Goal: Task Accomplishment & Management: Complete application form

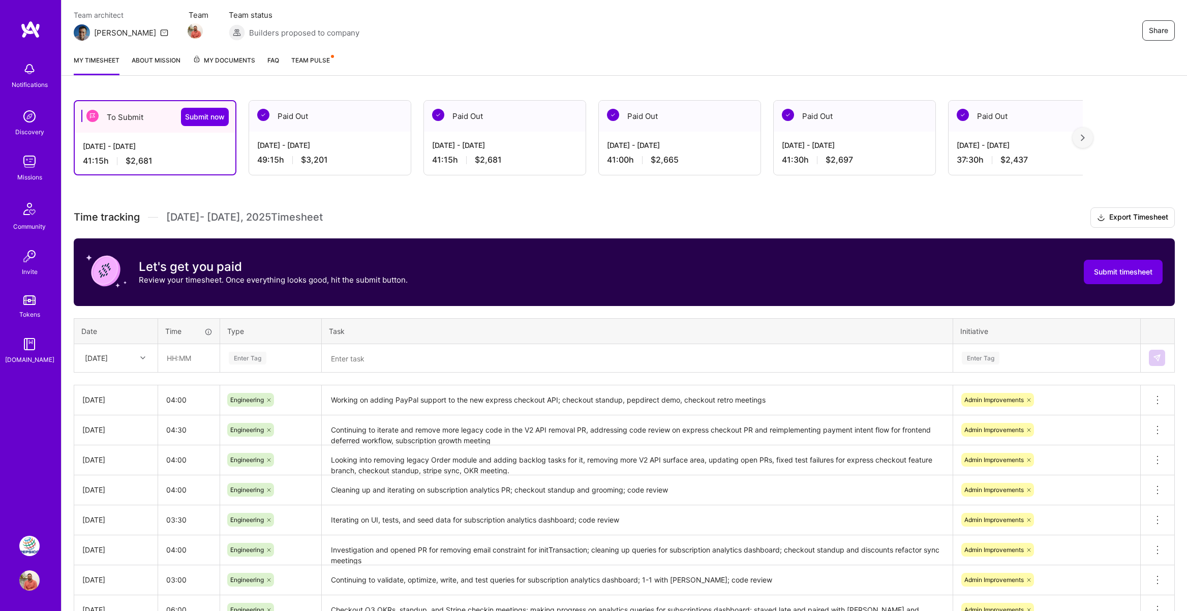
scroll to position [87, 0]
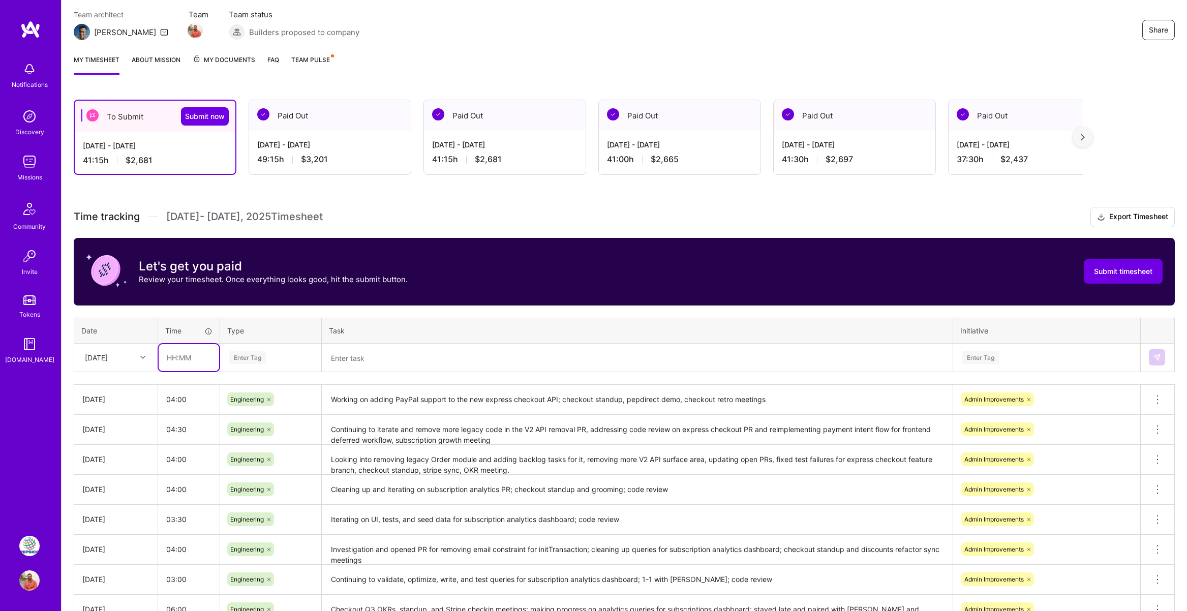
click at [197, 356] on input "text" at bounding box center [189, 357] width 60 height 27
type input "3"
type input "04:00"
click at [248, 354] on div "Enter Tag" at bounding box center [248, 358] width 38 height 16
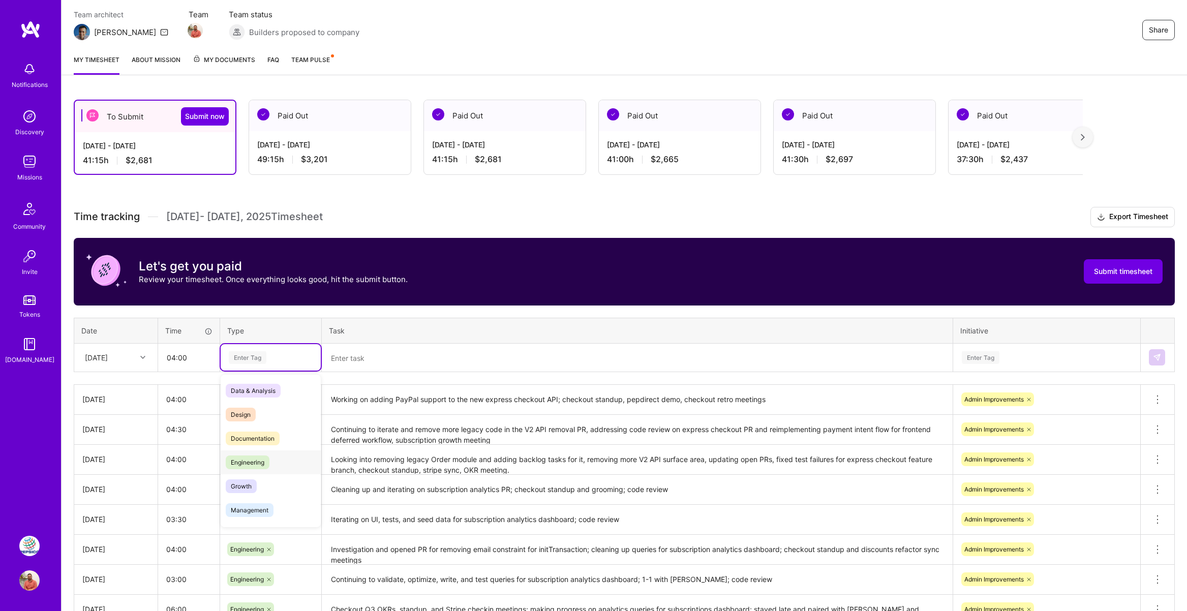
click at [257, 460] on span "Engineering" at bounding box center [248, 463] width 44 height 14
click at [353, 363] on textarea at bounding box center [637, 358] width 629 height 26
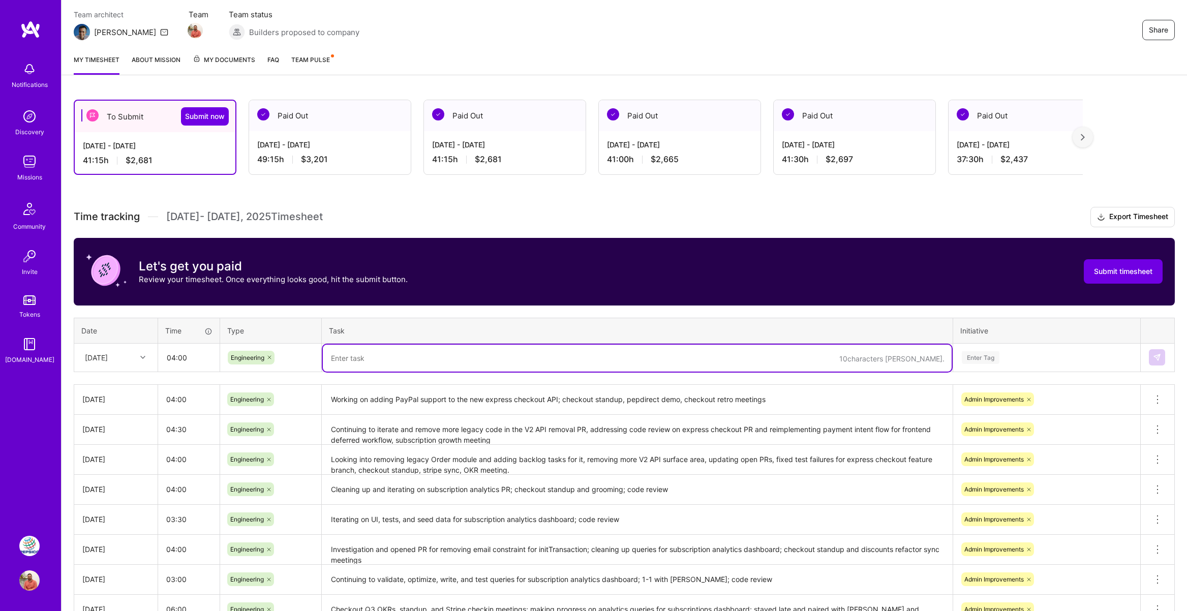
click at [375, 360] on textarea at bounding box center [637, 358] width 629 height 27
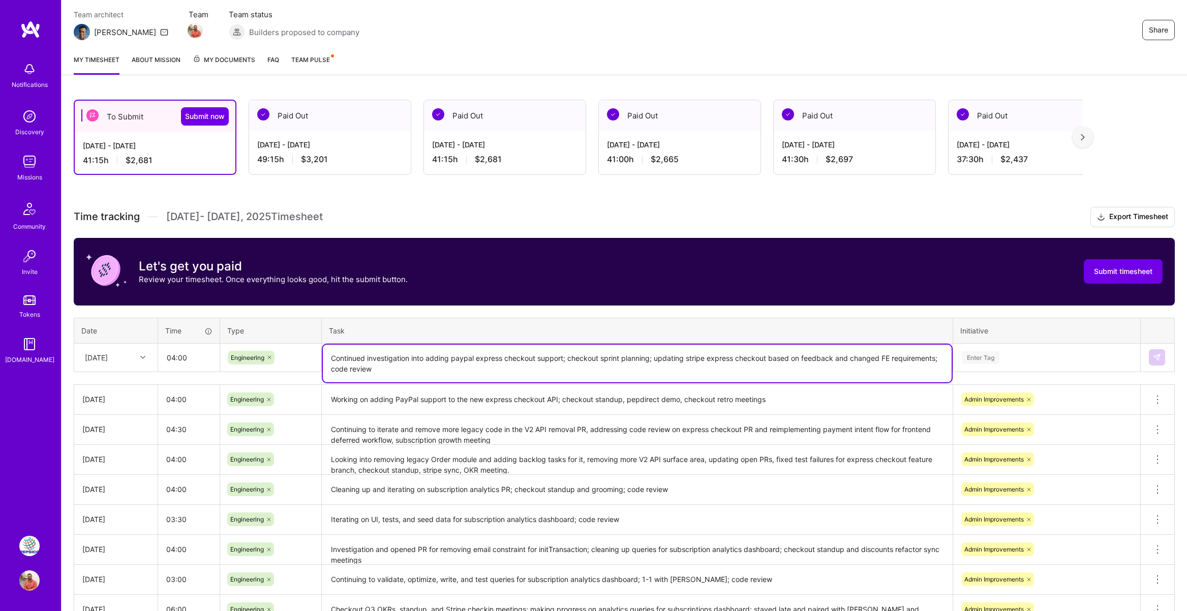
type textarea "Continued investigation into adding paypal express checkout support; checkout s…"
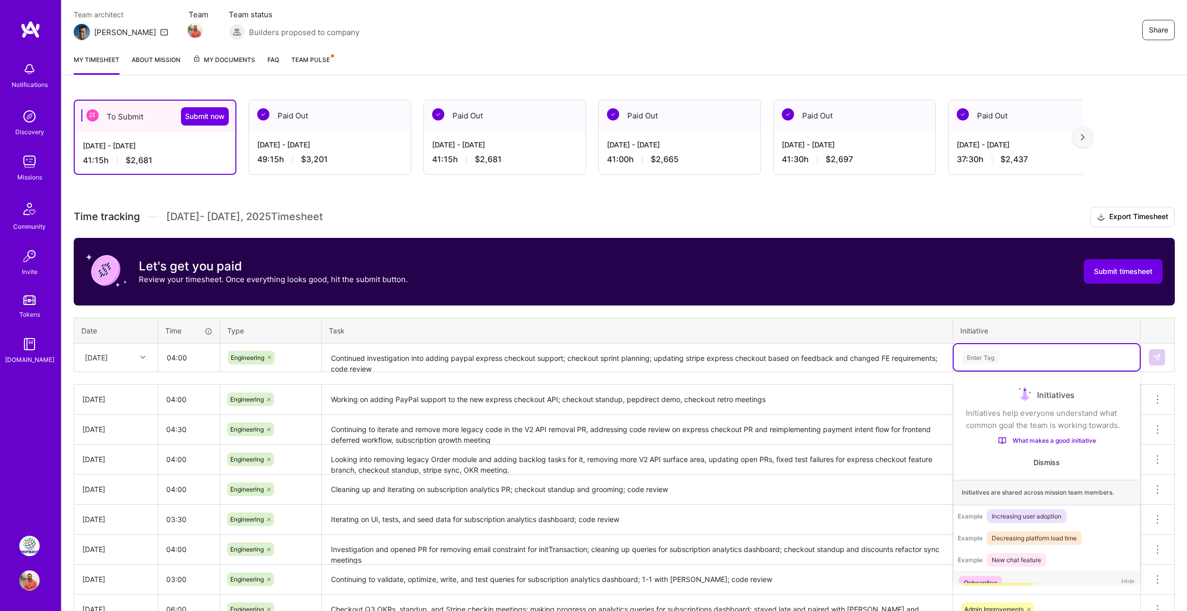
click at [1002, 355] on div "Enter Tag" at bounding box center [1047, 357] width 172 height 13
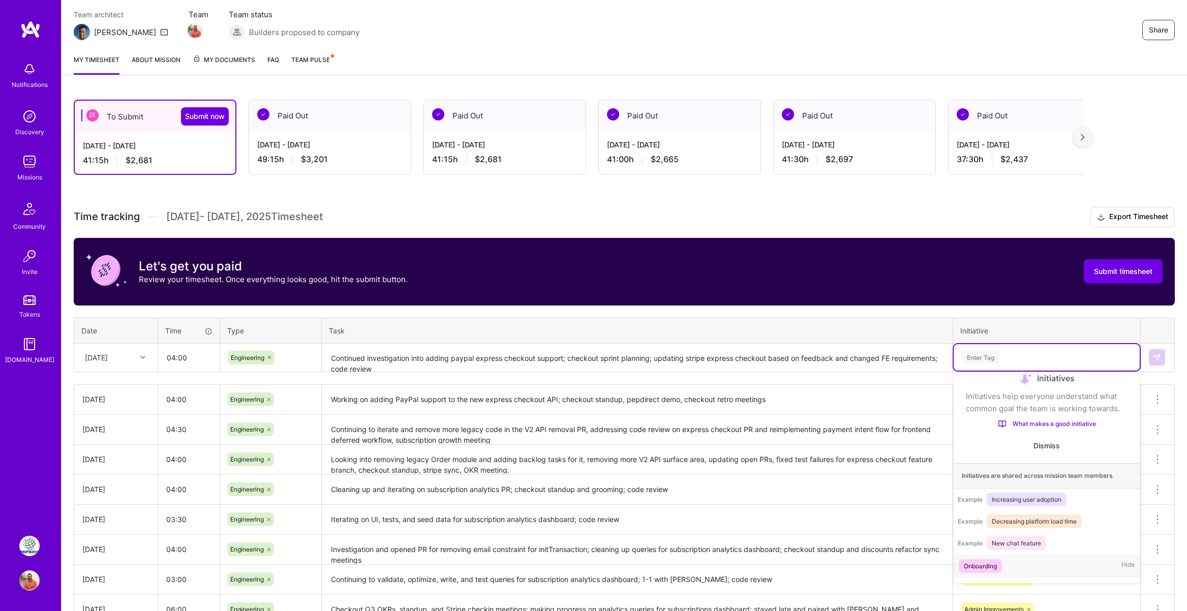
scroll to position [59, 0]
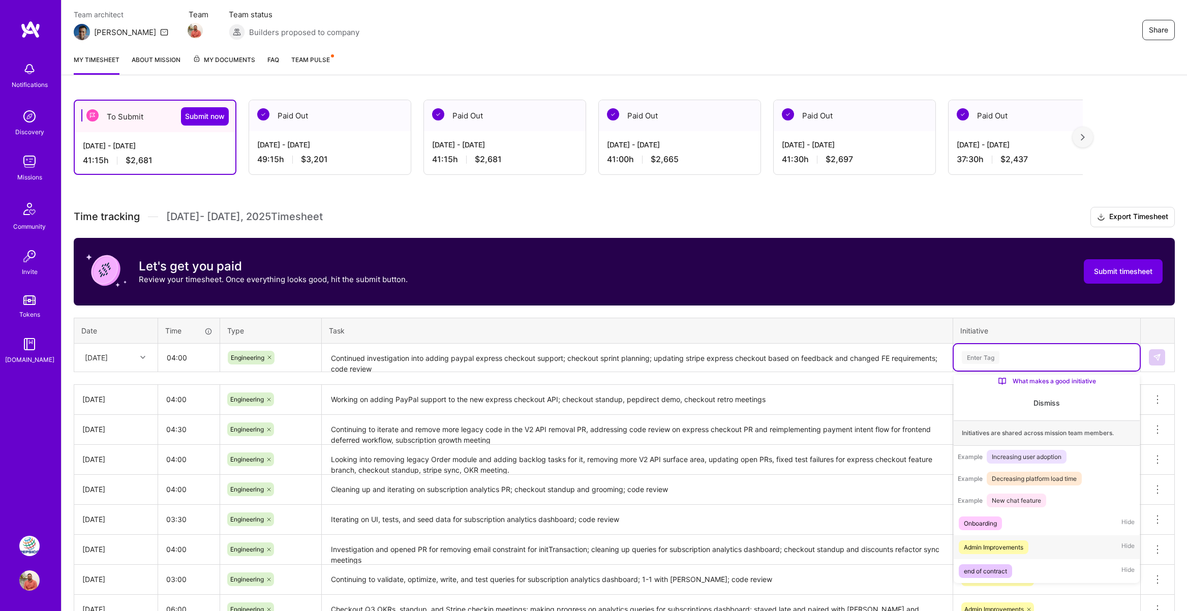
click at [992, 545] on div "Admin Improvements" at bounding box center [993, 547] width 59 height 11
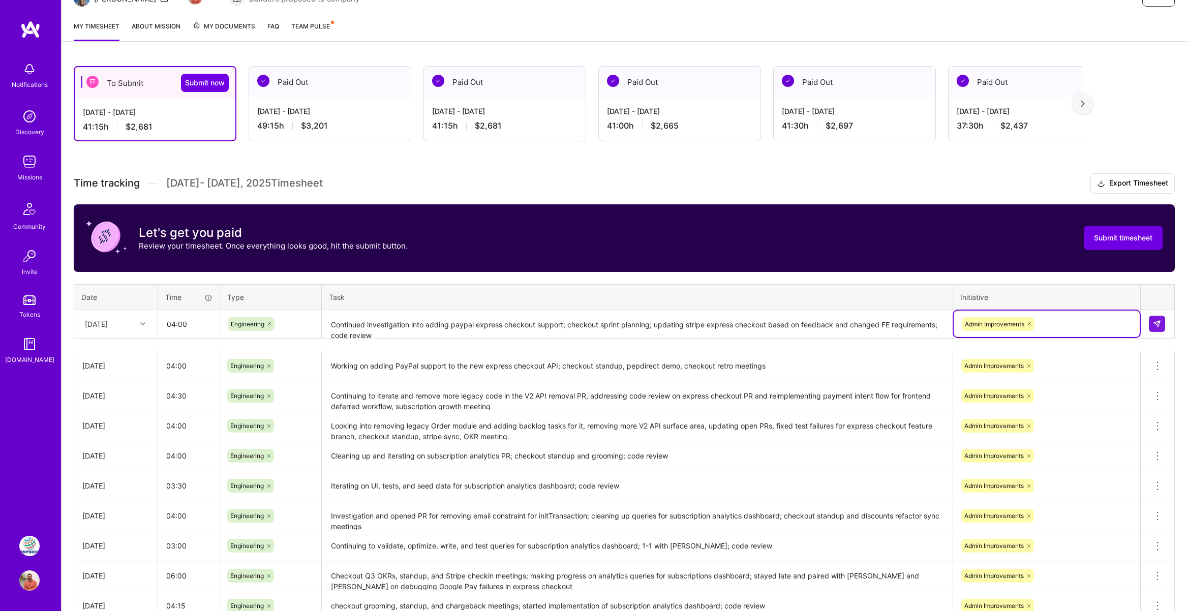
scroll to position [127, 0]
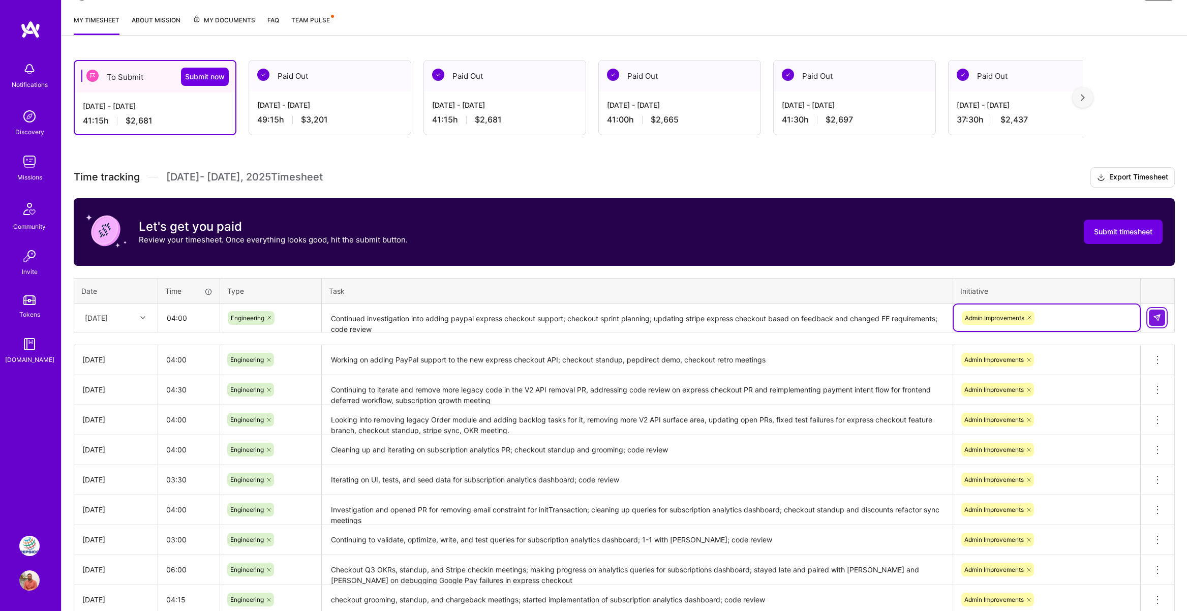
click at [1153, 318] on button at bounding box center [1157, 318] width 16 height 16
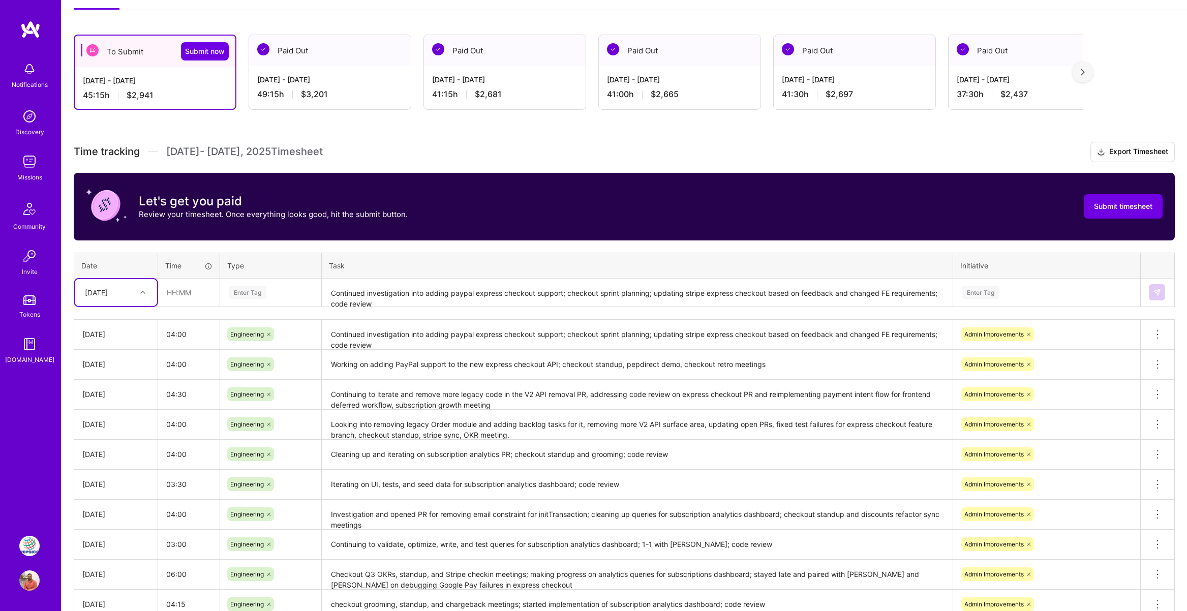
scroll to position [152, 0]
click at [206, 59] on button "Submit now" at bounding box center [205, 52] width 48 height 18
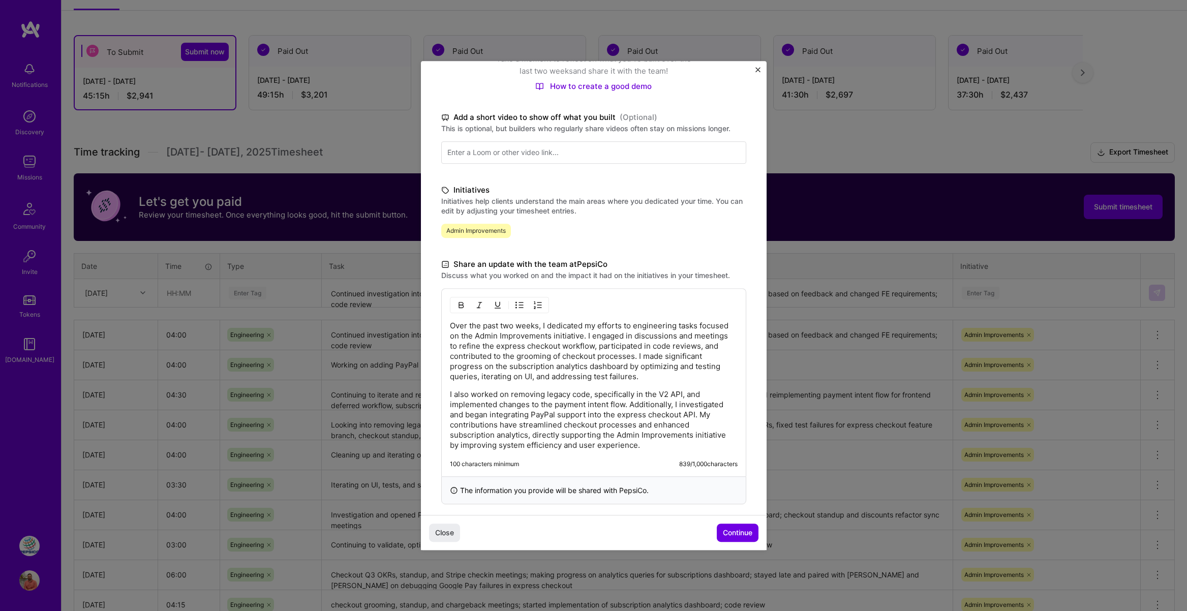
scroll to position [130, 0]
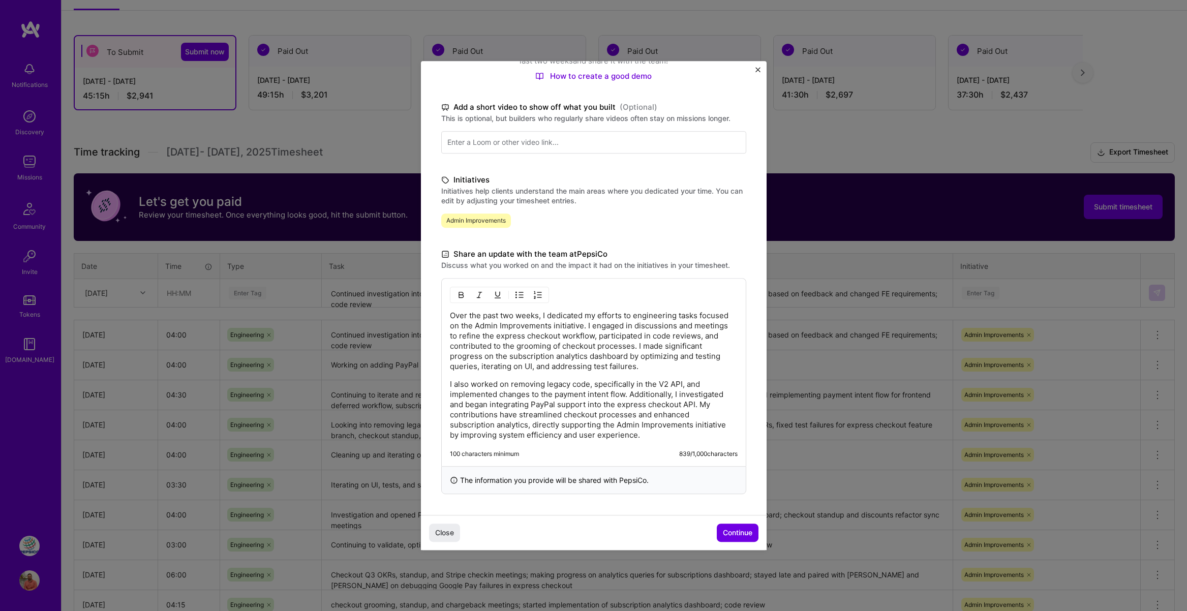
click at [568, 327] on p "Over the past two weeks, I dedicated my efforts to engineering tasks focused on…" at bounding box center [594, 341] width 288 height 61
drag, startPoint x: 568, startPoint y: 327, endPoint x: 541, endPoint y: 317, distance: 28.8
click at [541, 317] on p "Over the past two weeks, I dedicated my efforts to engineering tasks focused on…" at bounding box center [594, 341] width 288 height 61
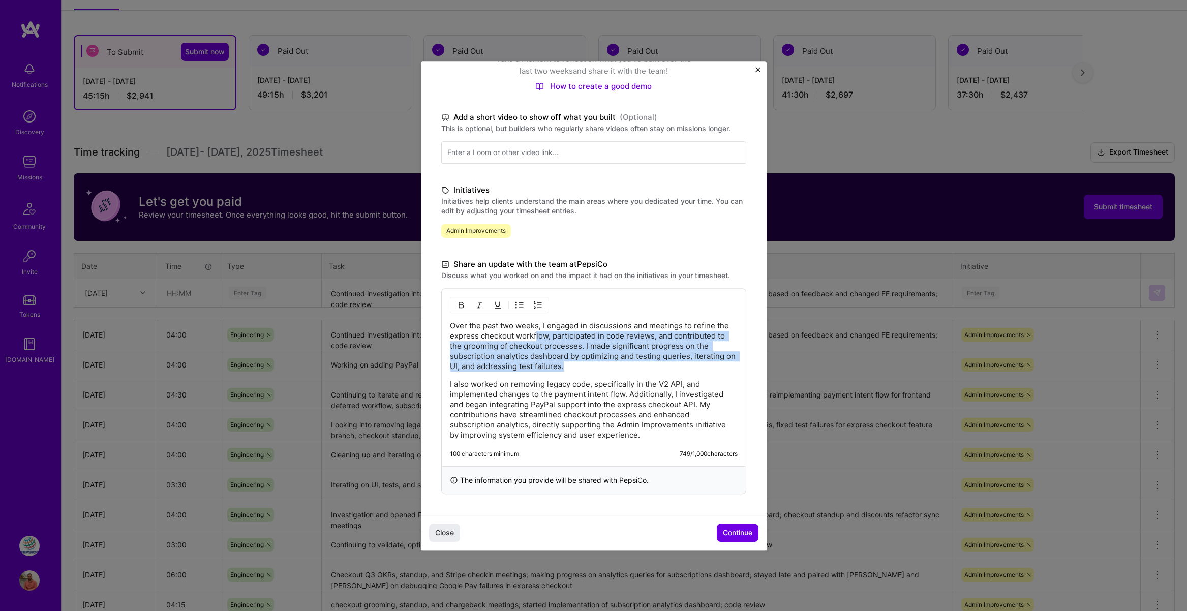
drag, startPoint x: 536, startPoint y: 331, endPoint x: 579, endPoint y: 364, distance: 53.7
click at [579, 363] on p "Over the past two weeks, I engaged in discussions and meetings to refine the ex…" at bounding box center [594, 346] width 288 height 51
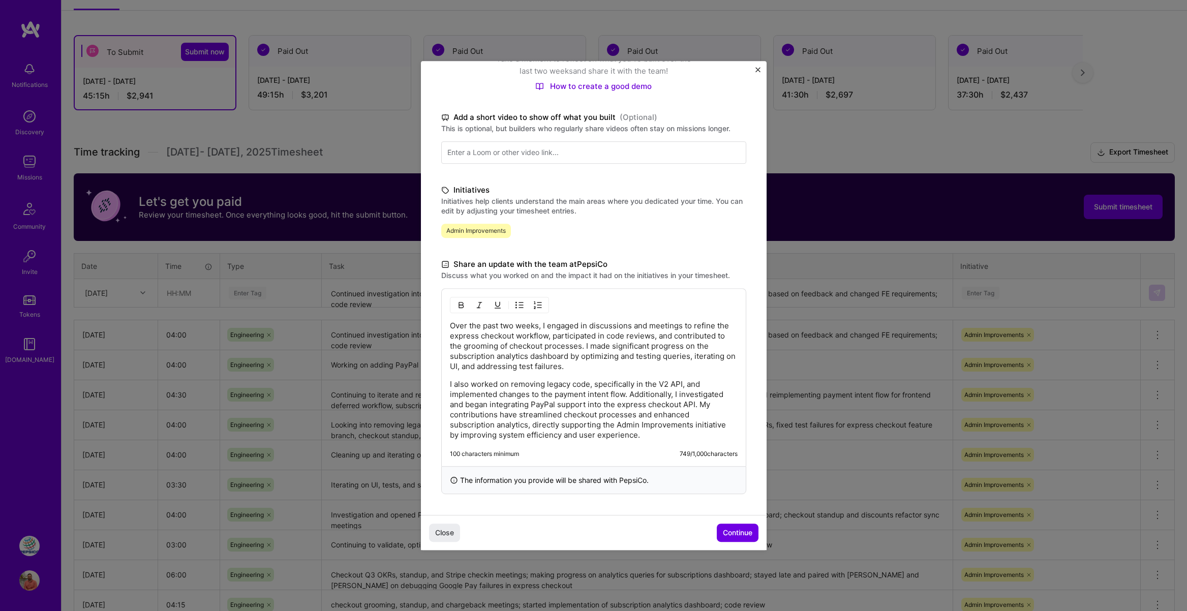
click at [579, 364] on p "Over the past two weeks, I engaged in discussions and meetings to refine the ex…" at bounding box center [594, 346] width 288 height 51
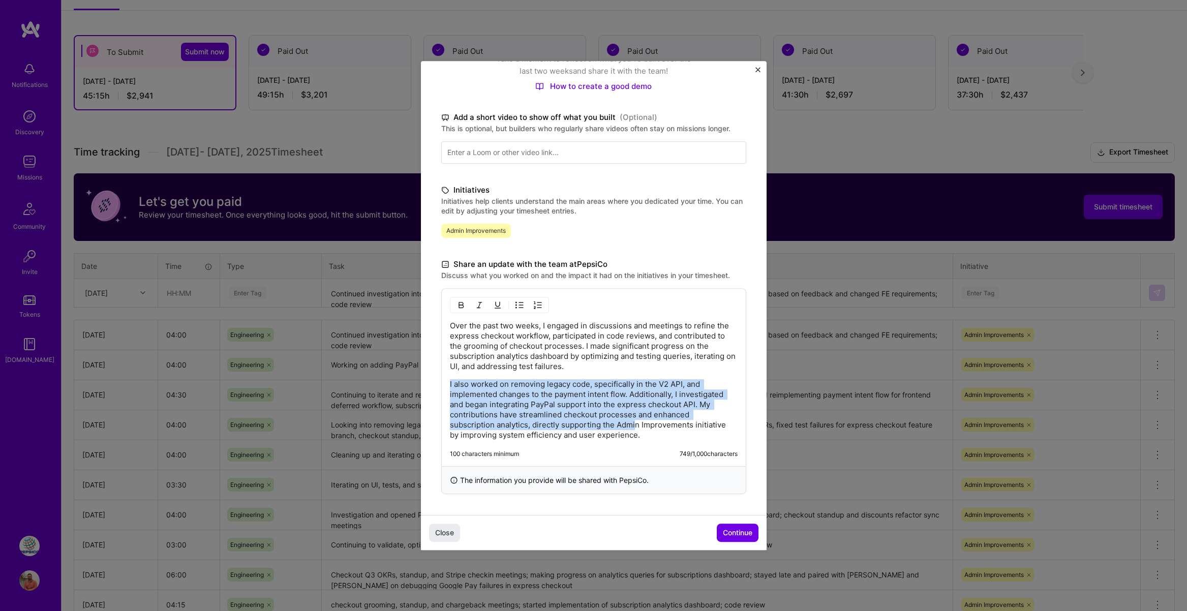
drag, startPoint x: 548, startPoint y: 374, endPoint x: 588, endPoint y: 429, distance: 67.6
click at [588, 428] on div "Over the past two weeks, I engaged in discussions and meetings to refine the ex…" at bounding box center [594, 380] width 288 height 119
click at [588, 429] on p "I also worked on removing legacy code, specifically in the V2 API, and implemen…" at bounding box center [594, 409] width 288 height 61
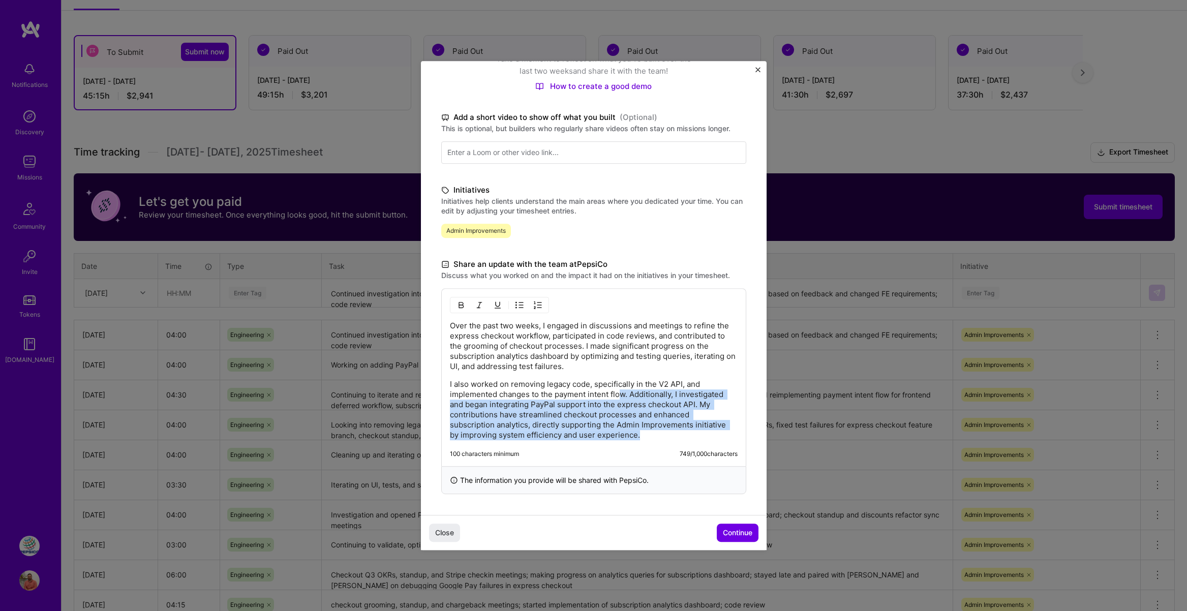
drag, startPoint x: 623, startPoint y: 394, endPoint x: 608, endPoint y: 441, distance: 49.0
click at [609, 440] on div "Over the past two weeks, I engaged in discussions and meetings to refine the ex…" at bounding box center [593, 377] width 305 height 178
click at [615, 424] on p "I also worked on removing legacy code, specifically in the V2 API, and implemen…" at bounding box center [594, 409] width 288 height 61
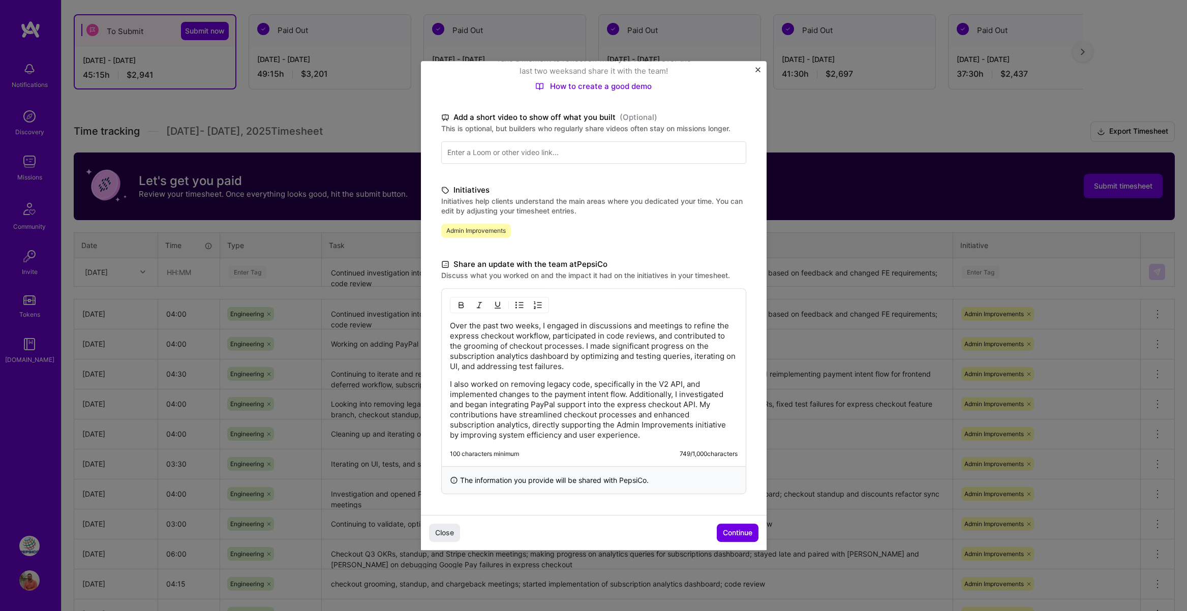
scroll to position [178, 0]
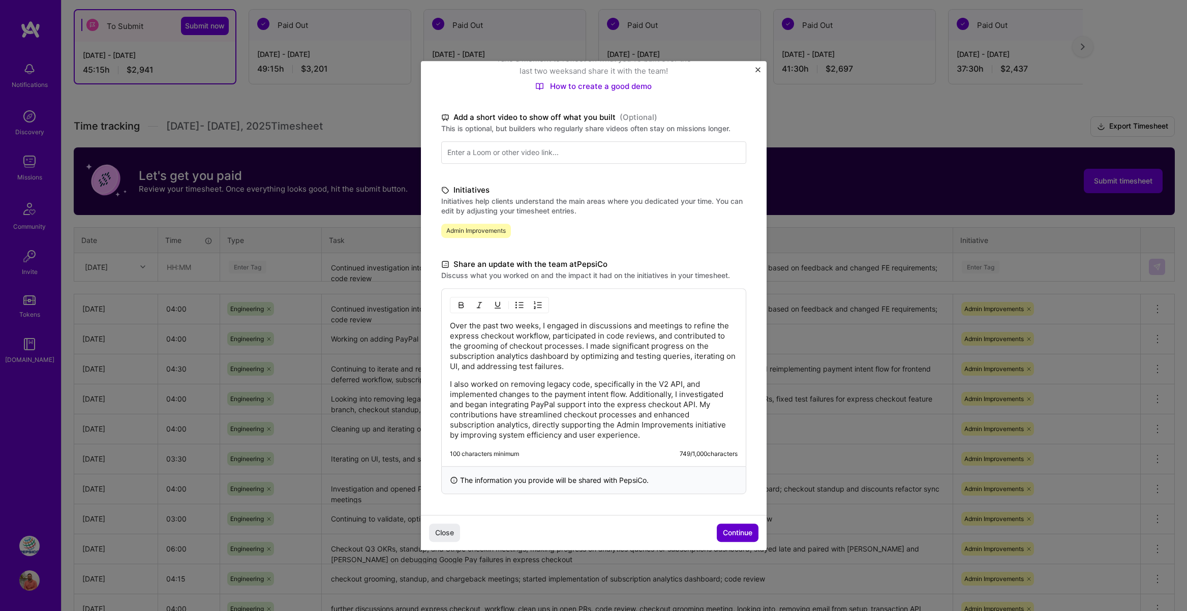
click at [731, 531] on span "Continue" at bounding box center [737, 533] width 29 height 10
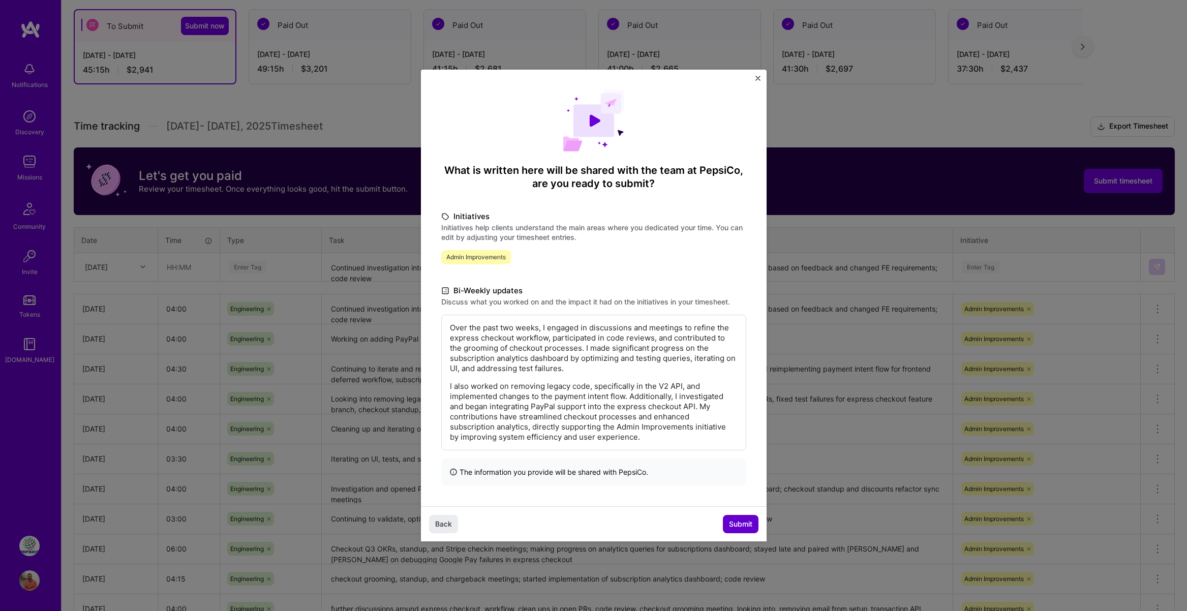
scroll to position [0, 0]
click at [737, 525] on span "Submit" at bounding box center [740, 524] width 23 height 10
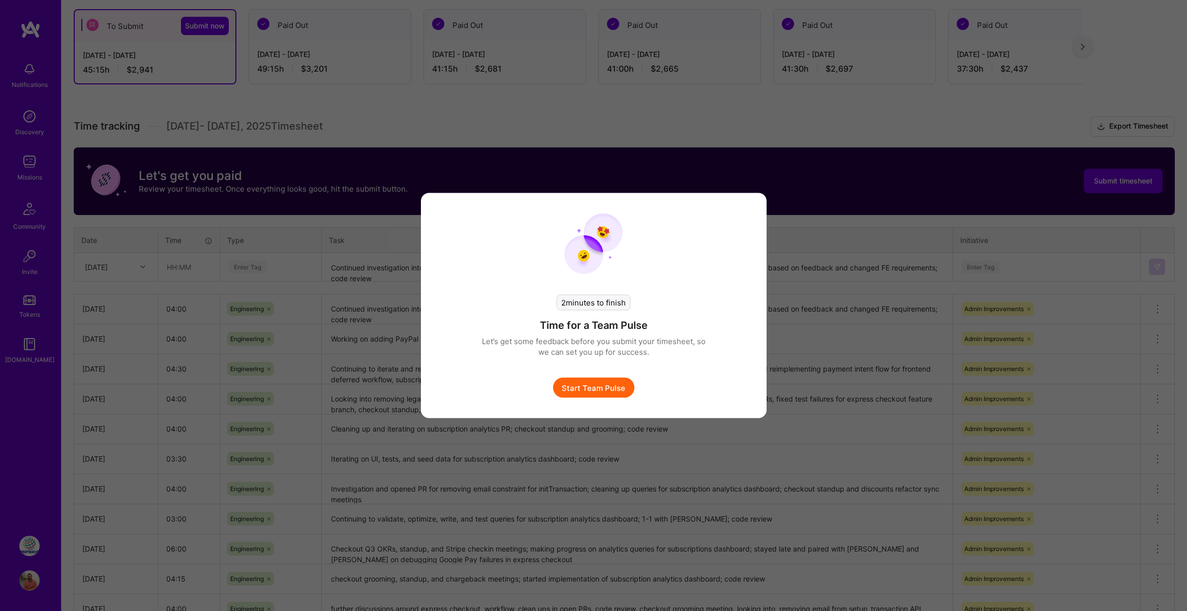
click at [604, 387] on button "Start Team Pulse" at bounding box center [593, 388] width 81 height 20
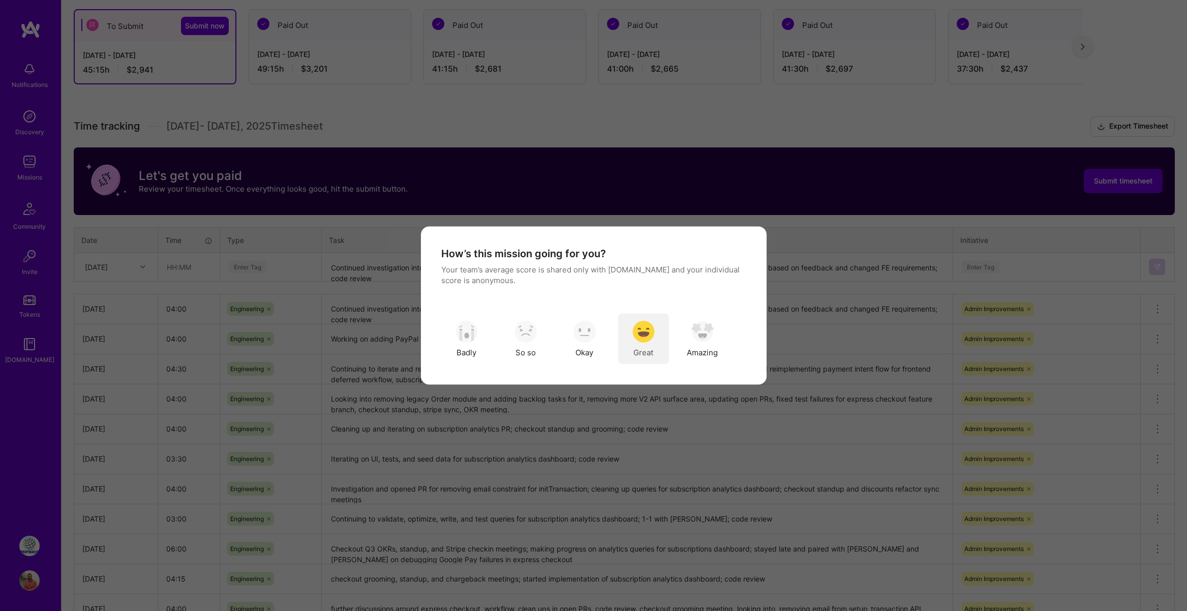
click at [638, 328] on img "modal" at bounding box center [643, 331] width 22 height 22
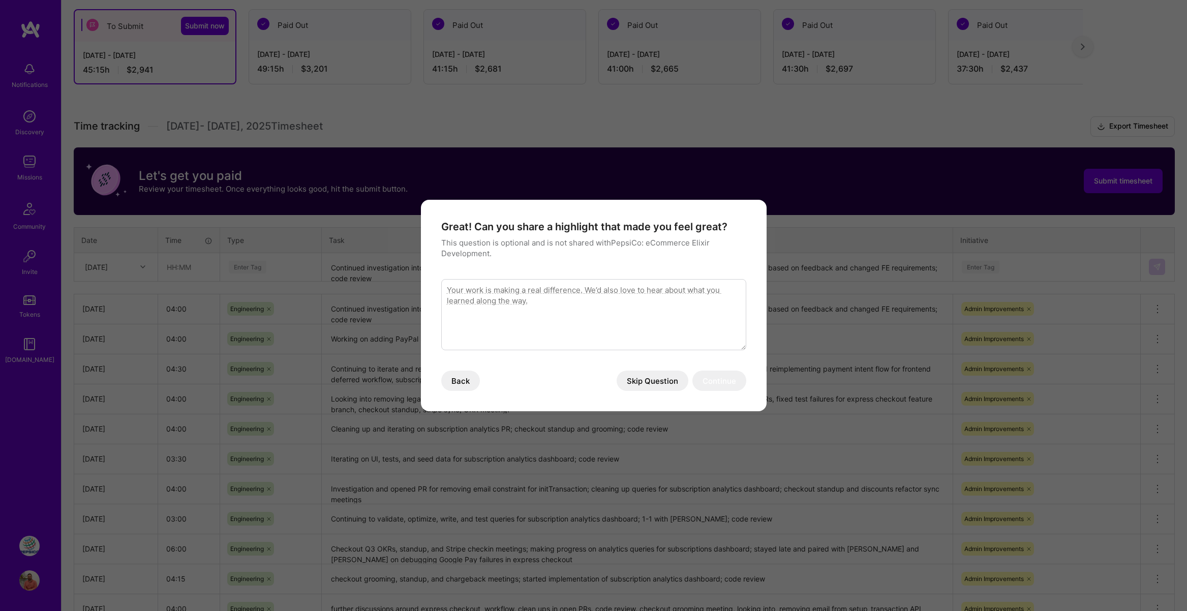
click at [652, 378] on button "Skip Question" at bounding box center [653, 381] width 72 height 20
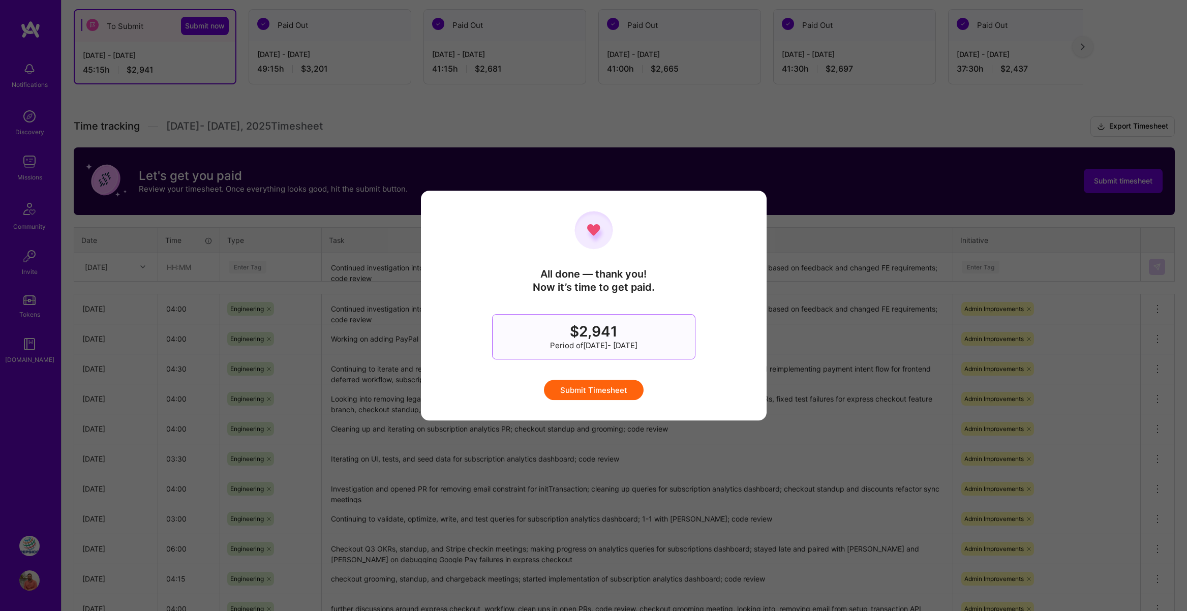
click at [616, 391] on button "Submit Timesheet" at bounding box center [594, 390] width 100 height 20
